Goal: Transaction & Acquisition: Purchase product/service

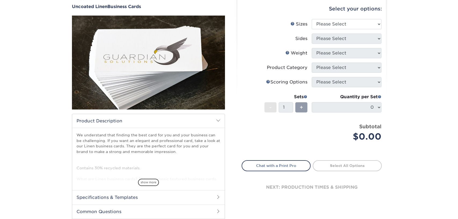
scroll to position [41, 0]
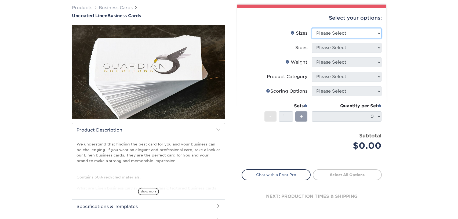
click at [355, 35] on select "Please Select 2" x 3.5" - Standard 2" x 7" - Foldover Card 2.125" x 3.375" - Eu…" at bounding box center [347, 33] width 70 height 10
click at [325, 31] on select "Please Select 2" x 3.5" - Standard 2" x 7" - Foldover Card 2.125" x 3.375" - Eu…" at bounding box center [347, 33] width 70 height 10
select select "2.00x3.50"
click at [312, 28] on select "Please Select 2" x 3.5" - Standard 2" x 7" - Foldover Card 2.125" x 3.375" - Eu…" at bounding box center [347, 33] width 70 height 10
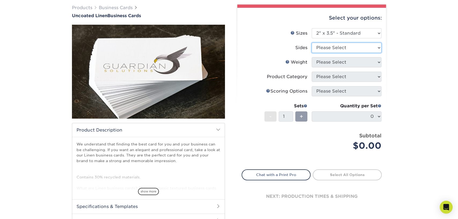
click at [355, 46] on select "Please Select Print Both Sides Print Front Only" at bounding box center [347, 48] width 70 height 10
select select "13abbda7-1d64-4f25-8bb2-c179b224825d"
click at [312, 43] on select "Please Select Print Both Sides Print Front Only" at bounding box center [347, 48] width 70 height 10
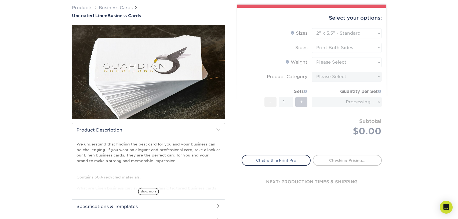
click at [345, 61] on form "Sizes Help Sizes Please Select 2" x 3.5" - Standard 2" x 7" - Foldover Card 2.1…" at bounding box center [312, 88] width 140 height 121
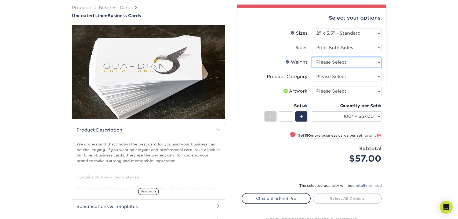
click at [376, 62] on select "Please Select 100LB" at bounding box center [347, 62] width 70 height 10
select select "100LB"
click at [312, 57] on select "Please Select 100LB" at bounding box center [347, 62] width 70 height 10
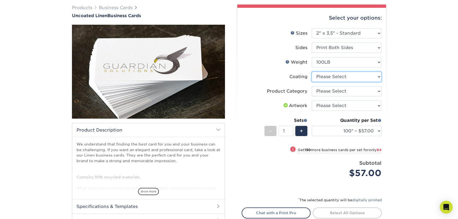
click at [356, 75] on select at bounding box center [347, 77] width 70 height 10
select select "3e7618de-abca-4bda-9f97-8b9129e913d8"
click at [312, 72] on select at bounding box center [347, 77] width 70 height 10
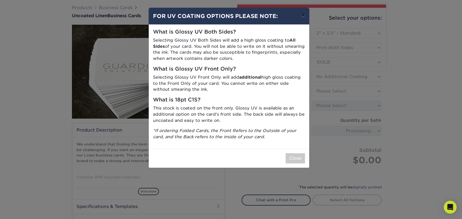
click at [304, 14] on button "×" at bounding box center [303, 15] width 12 height 15
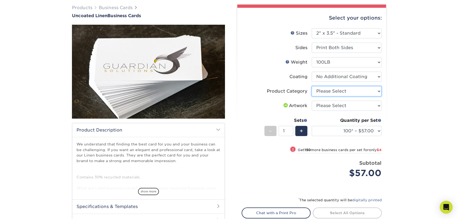
click at [357, 95] on select "Please Select Business Cards" at bounding box center [347, 91] width 70 height 10
select select "3b5148f1-0588-4f88-a218-97bcfdce65c1"
click at [312, 86] on select "Please Select Business Cards" at bounding box center [347, 91] width 70 height 10
click at [367, 105] on select "Please Select I will upload files I need a design - $100" at bounding box center [347, 106] width 70 height 10
select select "upload"
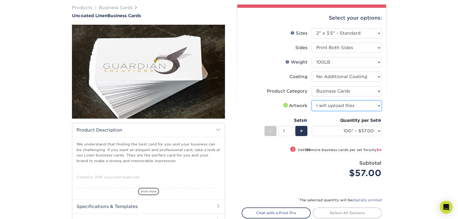
click at [312, 101] on select "Please Select I will upload files I need a design - $100" at bounding box center [347, 106] width 70 height 10
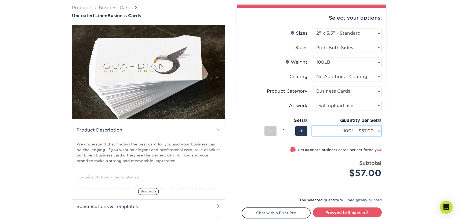
click at [355, 132] on select "100* – $57.00 250* – $61.00 500* – $69.00 1000 – $72.00 2500 – $114.00 5000 – $…" at bounding box center [347, 131] width 70 height 10
select select "1000 – $72.00"
click at [312, 126] on select "100* – $57.00 250* – $61.00 500* – $69.00 1000 – $72.00 2500 – $114.00 5000 – $…" at bounding box center [347, 131] width 70 height 10
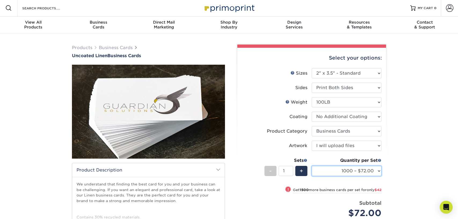
scroll to position [0, 0]
